Goal: Obtain resource: Download file/media

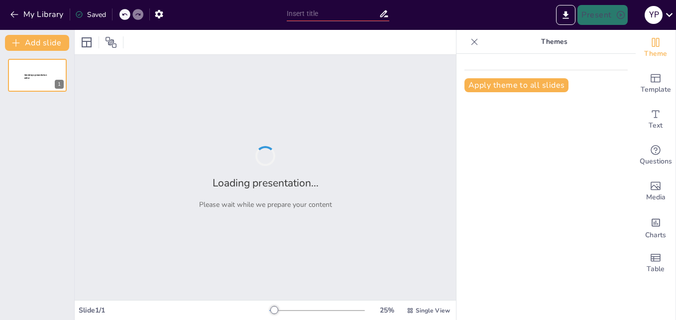
type input "La Fotosíntesis: Proceso Vital para la Vida en la Tierra"
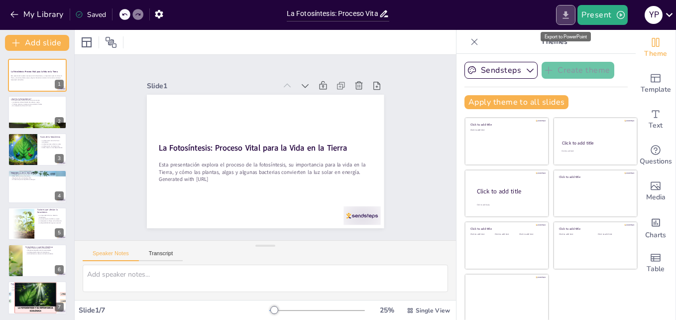
click at [563, 13] on icon "Export to PowerPoint" at bounding box center [566, 15] width 10 height 10
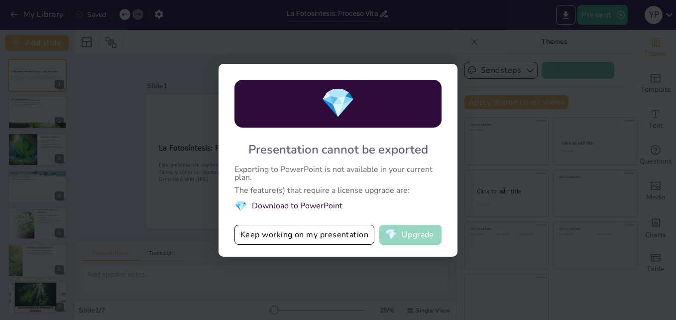
click at [414, 232] on button "💎 Upgrade" at bounding box center [411, 235] width 62 height 20
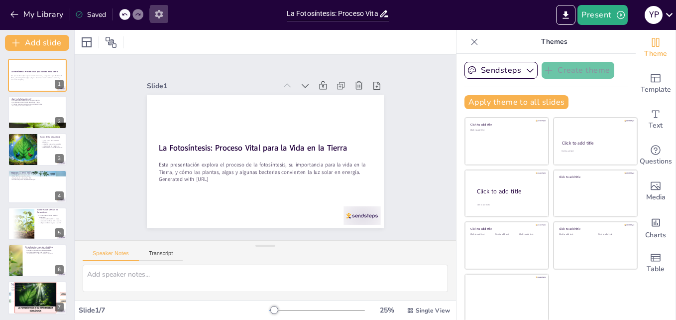
click at [157, 12] on icon "button" at bounding box center [159, 14] width 8 height 8
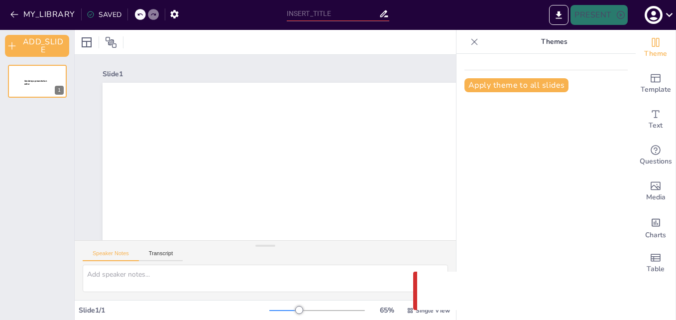
type input "La Fotosíntesis: Proceso Vital para la Vida en la Tierra"
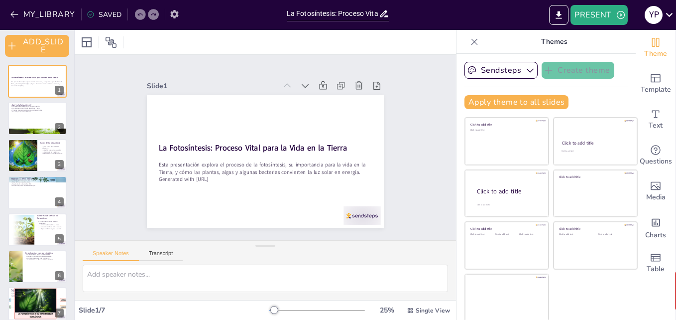
click at [175, 13] on icon "button" at bounding box center [174, 14] width 8 height 8
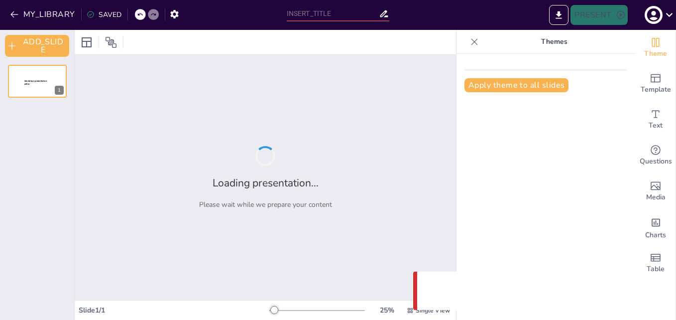
type input "La Fotosíntesis: Proceso Vital para la Vida en la Tierra"
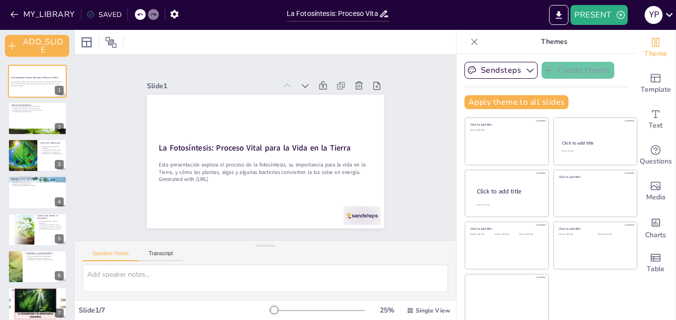
click at [470, 38] on icon at bounding box center [475, 42] width 10 height 10
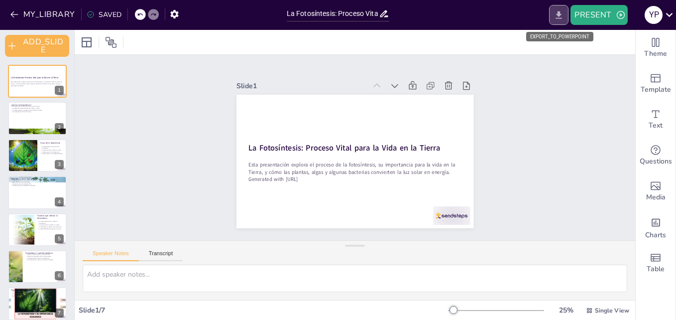
click at [561, 20] on button "EXPORT_TO_POWERPOINT" at bounding box center [558, 15] width 19 height 20
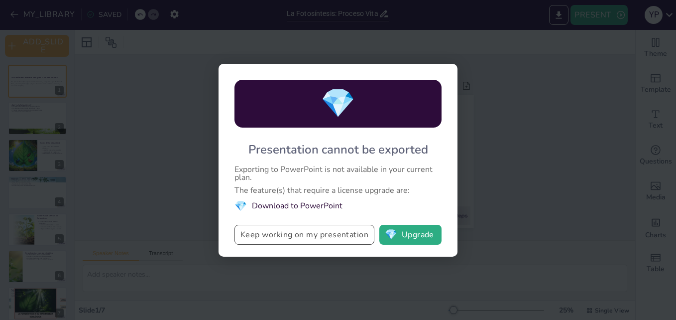
click at [356, 233] on button "Keep working on my presentation" at bounding box center [305, 235] width 140 height 20
